Goal: Task Accomplishment & Management: Use online tool/utility

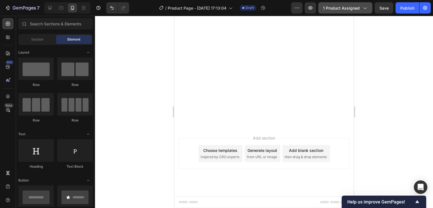
scroll to position [80, 0]
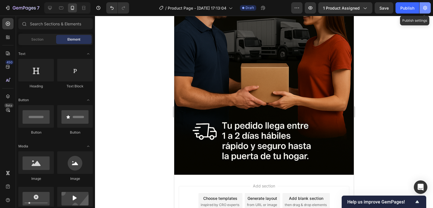
click at [426, 10] on icon "button" at bounding box center [425, 8] width 6 height 6
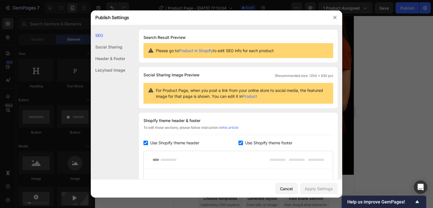
click at [240, 146] on div "Use Shopify theme footer" at bounding box center [285, 142] width 95 height 7
checkbox input "false"
click at [145, 143] on input "checkbox" at bounding box center [145, 143] width 5 height 5
checkbox input "false"
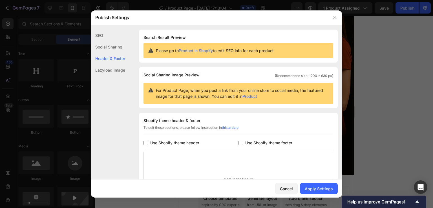
scroll to position [74, 0]
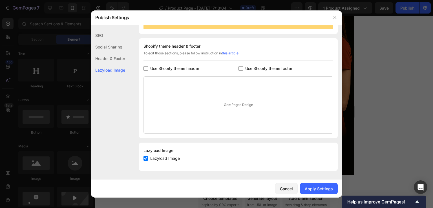
click at [147, 158] on input "checkbox" at bounding box center [145, 158] width 5 height 5
checkbox input "false"
click at [323, 187] on div "Apply Settings" at bounding box center [319, 189] width 28 height 6
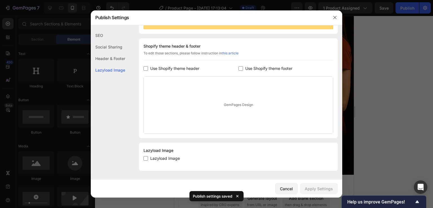
click at [394, 52] on div at bounding box center [216, 104] width 433 height 208
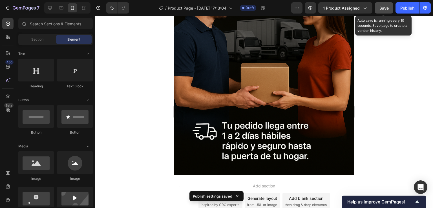
click at [382, 10] on div "Save" at bounding box center [383, 8] width 9 height 6
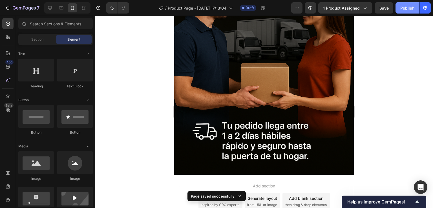
click at [405, 12] on button "Publish" at bounding box center [407, 7] width 24 height 11
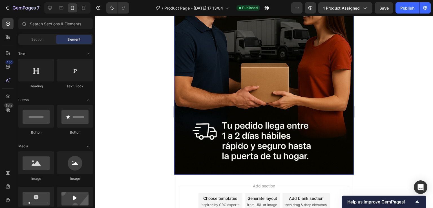
click at [260, 115] on img at bounding box center [263, 39] width 179 height 269
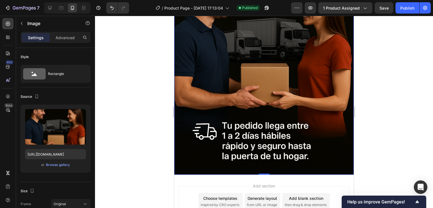
click at [206, 99] on img at bounding box center [263, 39] width 179 height 269
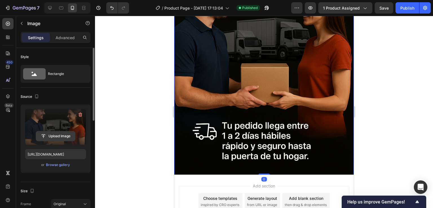
click at [68, 139] on input "file" at bounding box center [55, 136] width 39 height 10
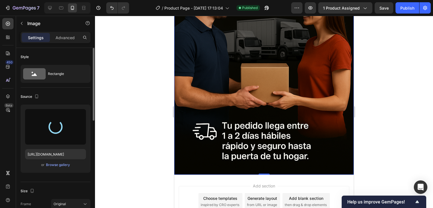
type input "[URL][DOMAIN_NAME]"
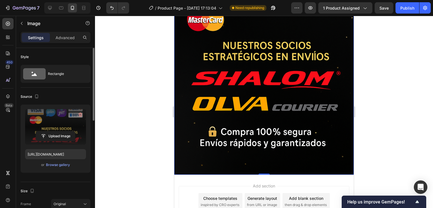
click at [371, 111] on div at bounding box center [264, 112] width 338 height 192
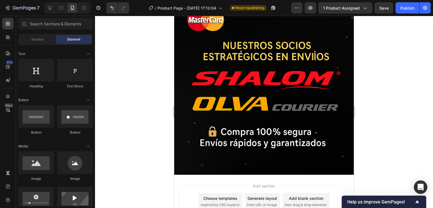
click at [365, 70] on div at bounding box center [264, 112] width 338 height 192
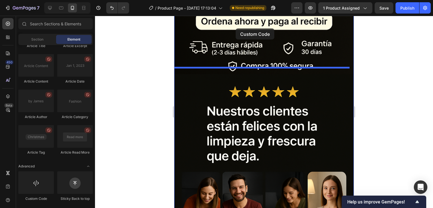
scroll to position [474, 0]
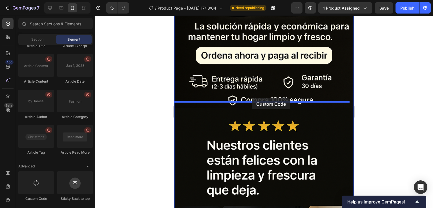
drag, startPoint x: 212, startPoint y: 199, endPoint x: 252, endPoint y: 98, distance: 108.0
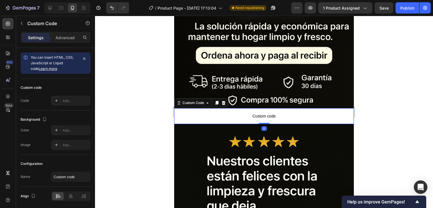
click at [246, 108] on p "Custom code" at bounding box center [263, 116] width 179 height 16
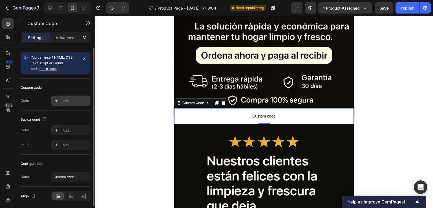
click at [56, 103] on div at bounding box center [56, 101] width 8 height 8
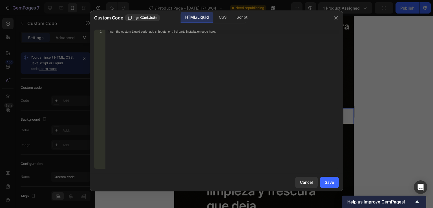
click at [137, 64] on div "Insert the custom Liquid code, add snippets, or third-party installation code h…" at bounding box center [221, 103] width 233 height 147
paste textarea "<span id="es-form-hook" ></span>"
type textarea "<span id="es-form-hook" ></span>"
click at [336, 181] on button "Save" at bounding box center [329, 182] width 19 height 11
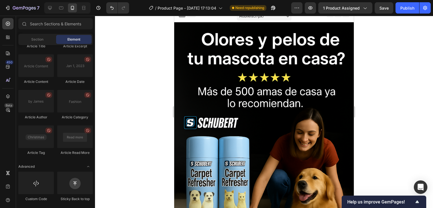
scroll to position [0, 0]
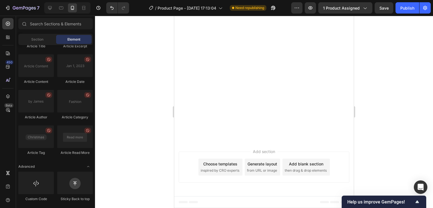
drag, startPoint x: 351, startPoint y: 93, endPoint x: 529, endPoint y: 167, distance: 192.6
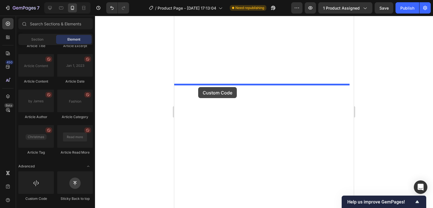
drag, startPoint x: 198, startPoint y: 204, endPoint x: 198, endPoint y: 87, distance: 117.2
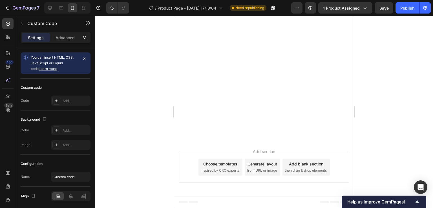
click at [58, 97] on div at bounding box center [56, 101] width 8 height 8
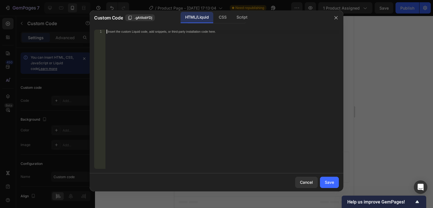
paste textarea "<span id="es-form-hook" ></span>"
type textarea "<span id="es-form-hook" ></span>"
click at [330, 182] on div "Save" at bounding box center [329, 182] width 9 height 6
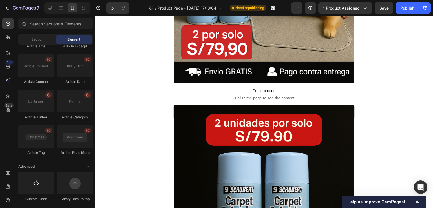
scroll to position [245, 0]
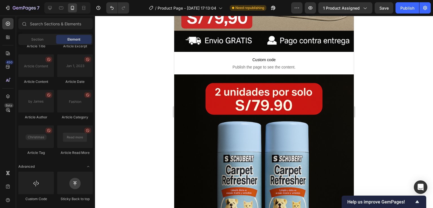
drag, startPoint x: 351, startPoint y: 23, endPoint x: 529, endPoint y: 52, distance: 179.7
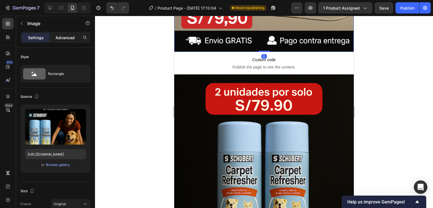
click at [65, 37] on p "Advanced" at bounding box center [65, 38] width 19 height 6
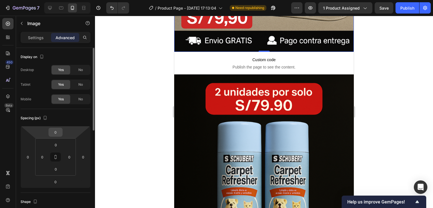
click at [59, 132] on input "0" at bounding box center [55, 132] width 11 height 8
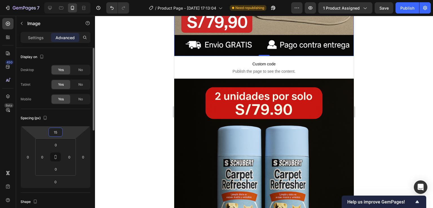
type input "1"
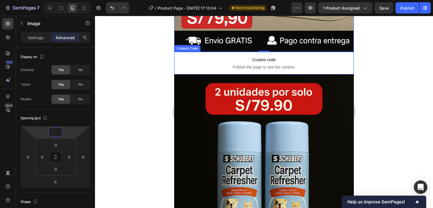
click at [265, 52] on p "Custom code Publish the page to see the content." at bounding box center [263, 63] width 179 height 23
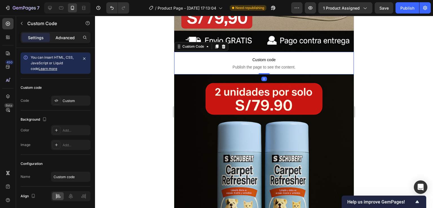
click at [59, 35] on p "Advanced" at bounding box center [65, 38] width 19 height 6
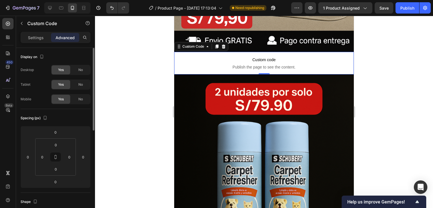
click at [57, 126] on icon at bounding box center [56, 157] width 70 height 62
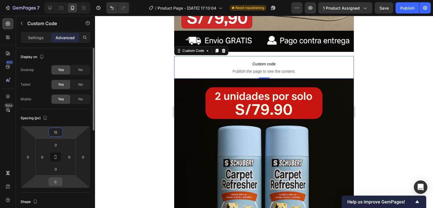
type input "15"
click at [59, 181] on input "0" at bounding box center [55, 182] width 11 height 8
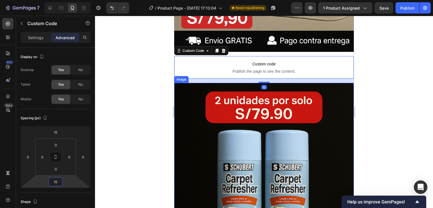
type input "15"
click at [375, 97] on div at bounding box center [264, 112] width 338 height 192
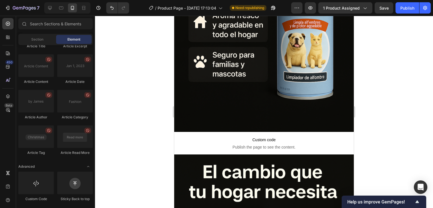
scroll to position [1611, 0]
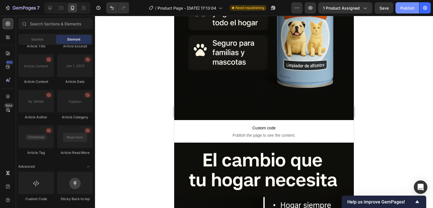
click at [401, 8] on div "Publish" at bounding box center [407, 8] width 14 height 6
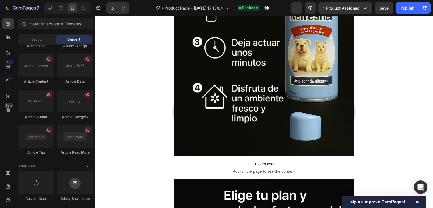
scroll to position [2170, 0]
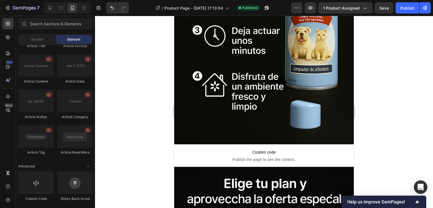
drag, startPoint x: 350, startPoint y: 118, endPoint x: 532, endPoint y: 167, distance: 187.9
